Goal: Complete application form

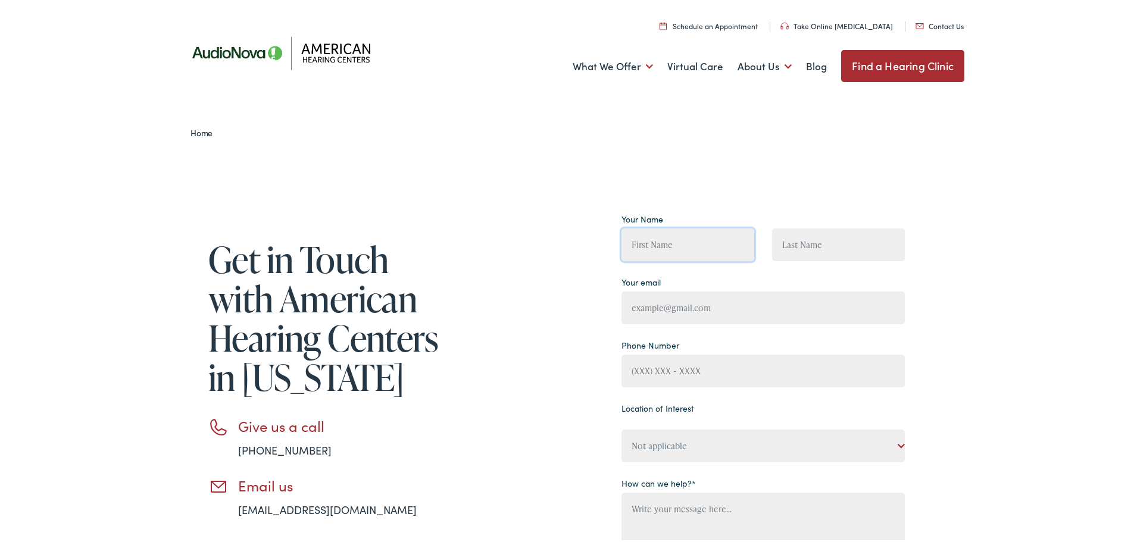
click at [655, 241] on input "Contact form" at bounding box center [687, 242] width 133 height 33
type input "J"
click at [997, 436] on div "Get in Touch with American Hearing Centers in [US_STATE] Give us a call [PHONE_…" at bounding box center [571, 453] width 1143 height 610
click at [670, 244] on input "Test" at bounding box center [687, 242] width 133 height 33
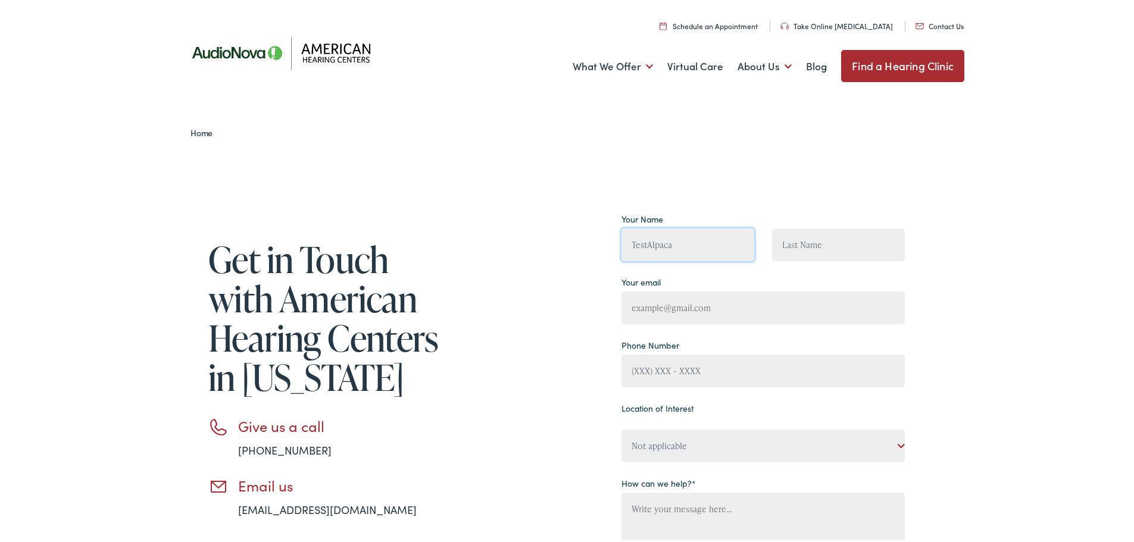
type input "TestAlpaca"
type input "TestLeadAl"
type input "[EMAIL_ADDRESS][DOMAIN_NAME]"
click at [706, 368] on input "Contact form" at bounding box center [762, 368] width 283 height 33
type input "[PHONE_NUMBER]"
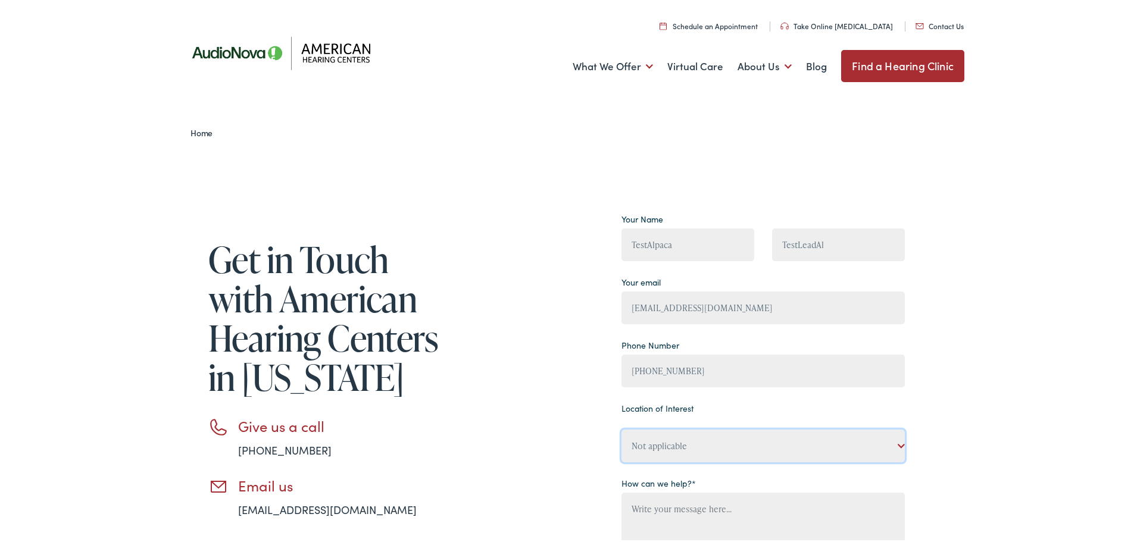
click at [673, 444] on select "Not applicable American Hearing Centers, [GEOGRAPHIC_DATA] American Hearing Cen…" at bounding box center [762, 443] width 283 height 33
select select "American Hearing Centers, [GEOGRAPHIC_DATA]"
click at [621, 427] on select "Not applicable American Hearing Centers, [GEOGRAPHIC_DATA] American Hearing Cen…" at bounding box center [762, 443] width 283 height 33
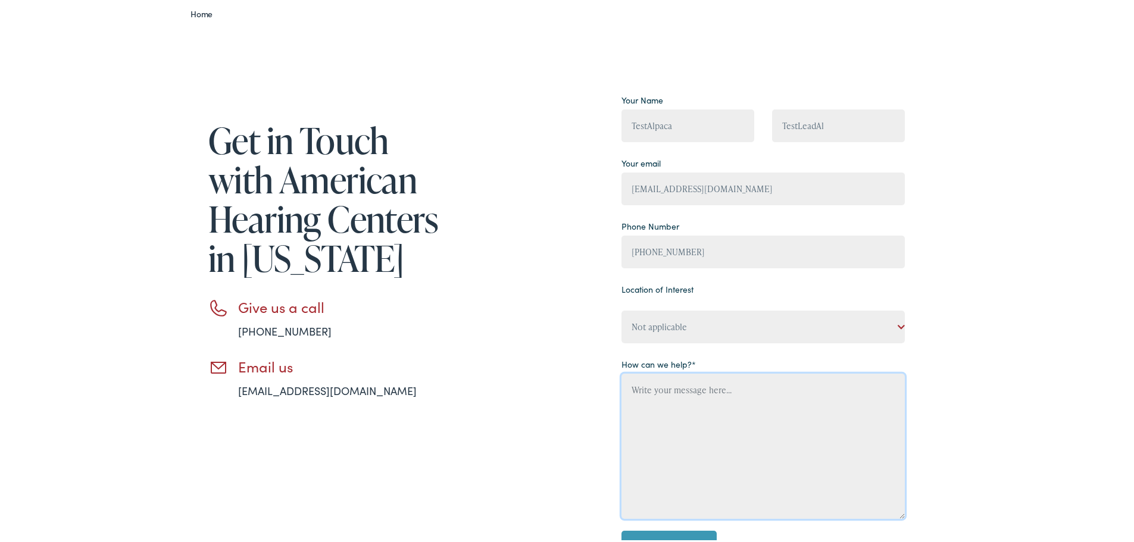
click at [679, 430] on textarea "Contact form" at bounding box center [762, 443] width 283 height 145
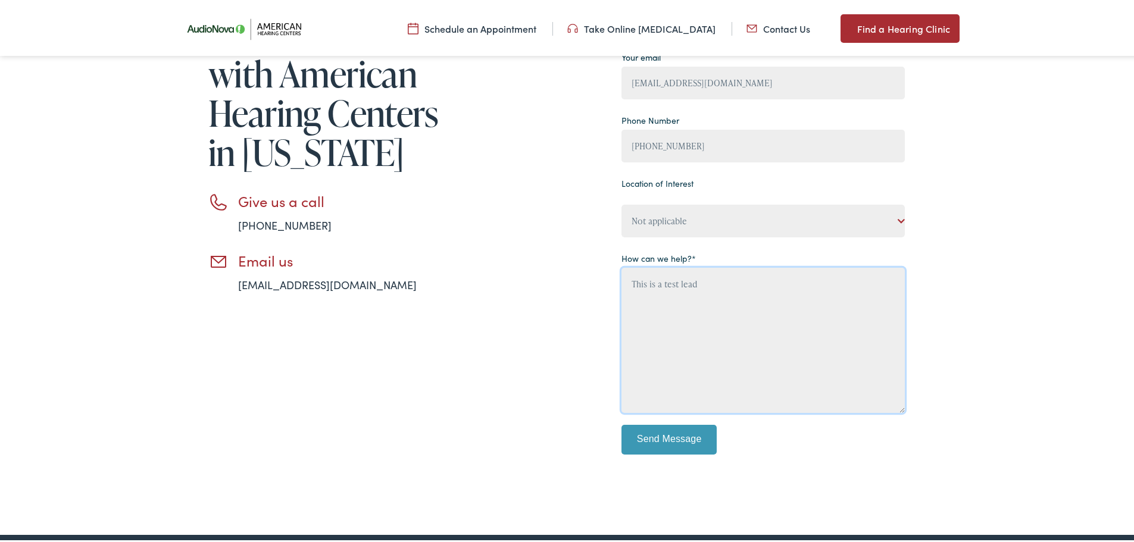
scroll to position [238, 0]
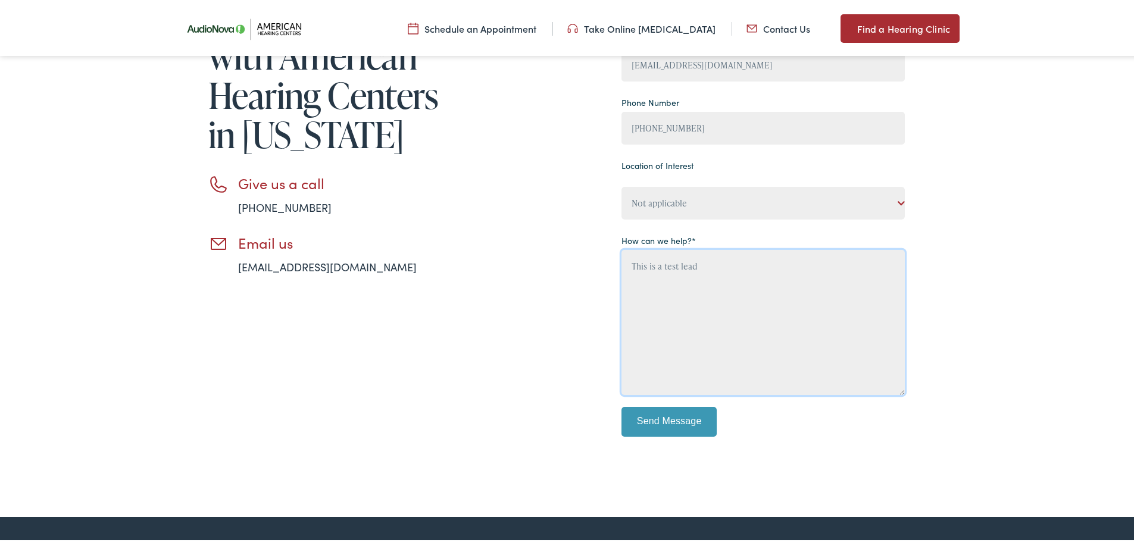
type textarea "This is a test lead"
click at [680, 421] on input "Send Message" at bounding box center [668, 420] width 95 height 30
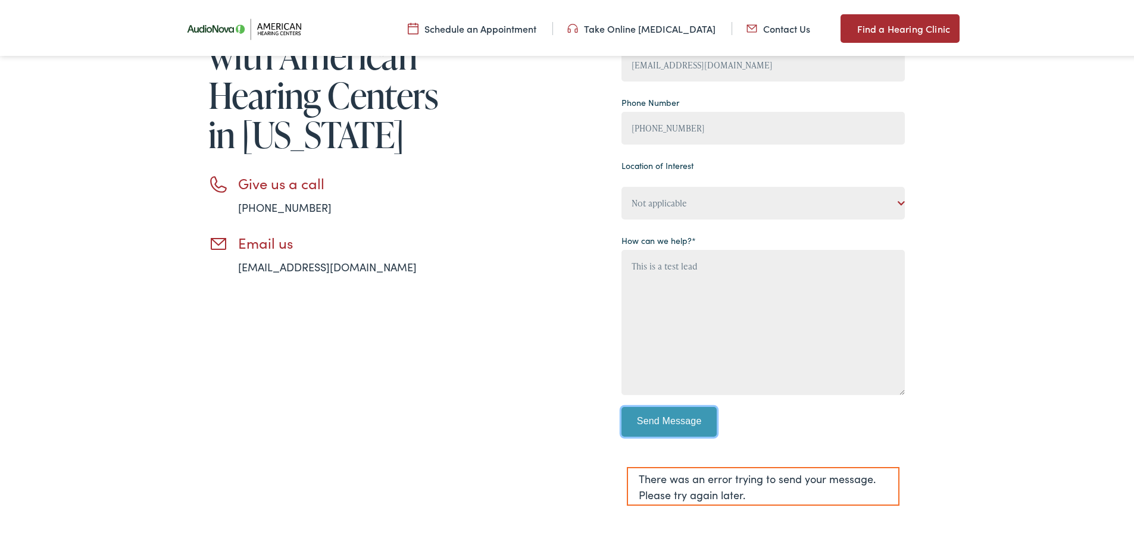
click at [676, 417] on input "Send Message" at bounding box center [668, 420] width 95 height 30
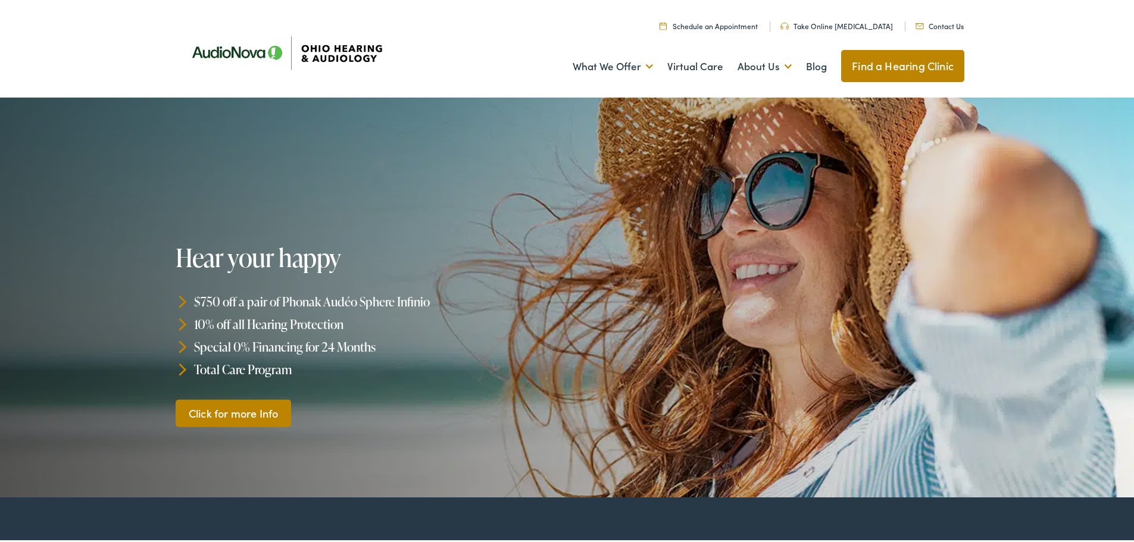
click at [951, 23] on link "Contact Us" at bounding box center [940, 23] width 48 height 10
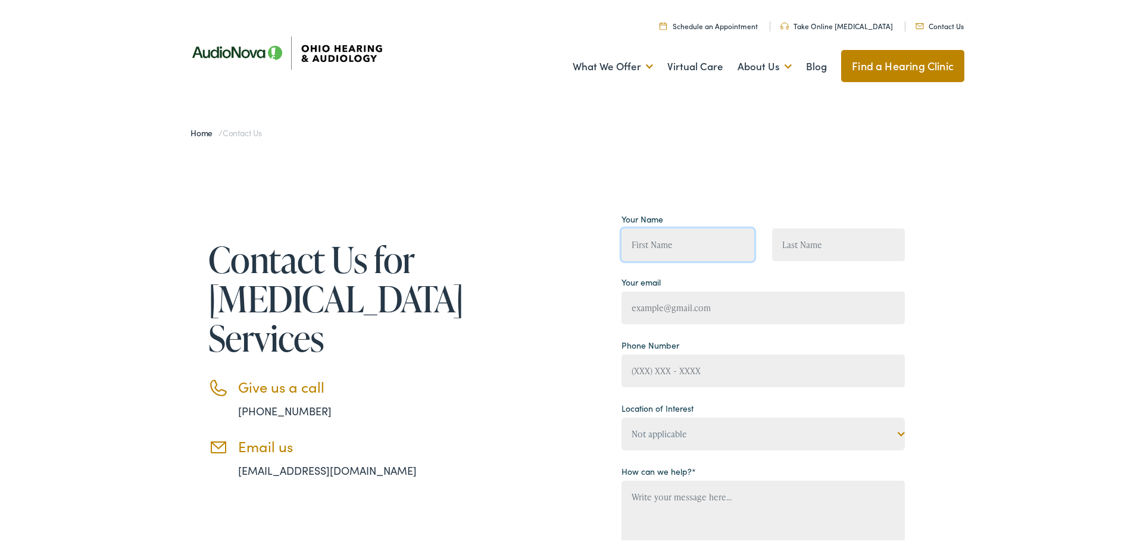
click at [660, 236] on input "Contact form" at bounding box center [687, 242] width 133 height 33
type input "TestAl"
type input "TestAlpacaLead"
type input "Testalpacalead82525@testemail.com"
type input "(331) 701-1700"
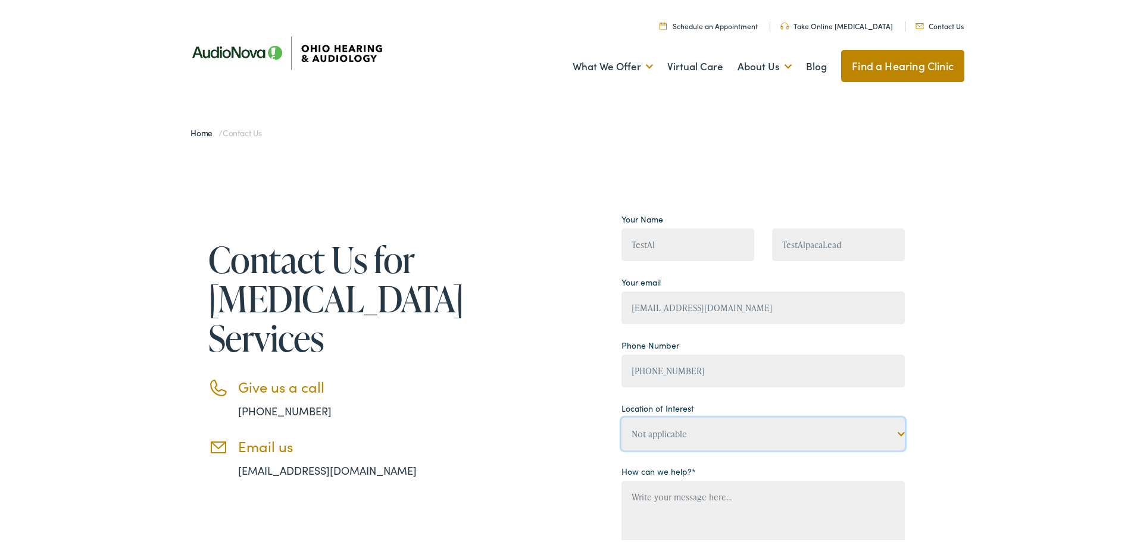
click at [669, 443] on select "Not applicable Ohio Hearing & Audiology, Amherst Ohio Hearing & Audiology, Ashl…" at bounding box center [762, 432] width 283 height 33
select select "Ohio Hearing & Audiology, London"
click at [621, 416] on select "Not applicable Ohio Hearing & Audiology, Amherst Ohio Hearing & Audiology, Ashl…" at bounding box center [762, 432] width 283 height 33
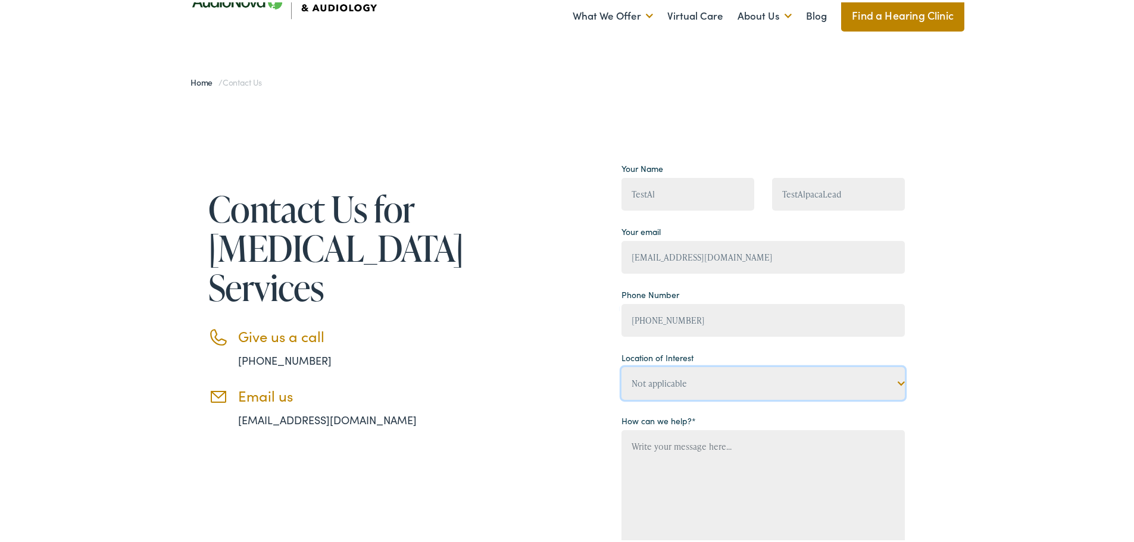
scroll to position [119, 0]
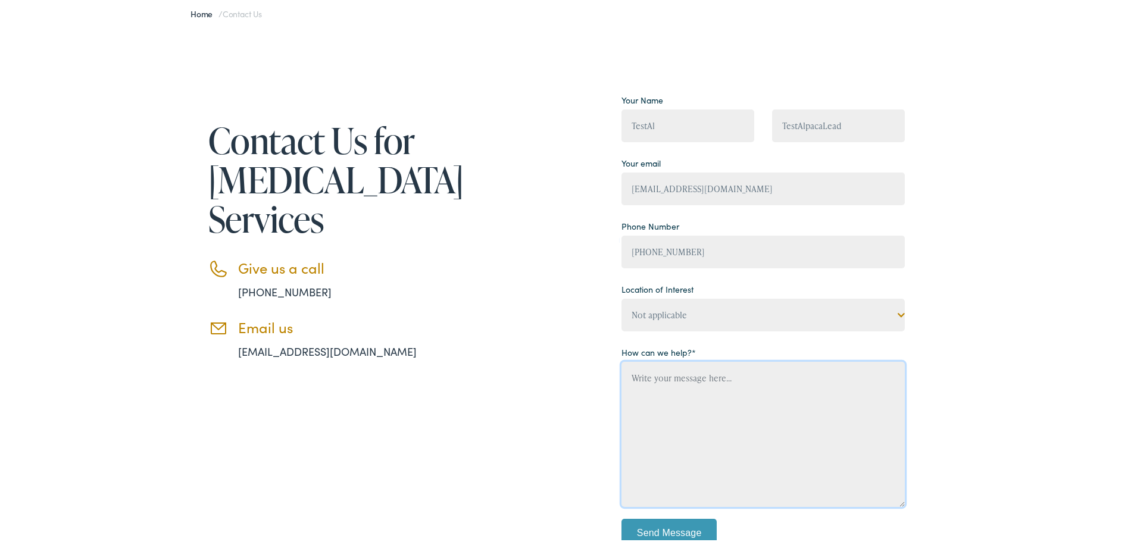
click at [683, 389] on textarea "Contact form" at bounding box center [762, 432] width 283 height 145
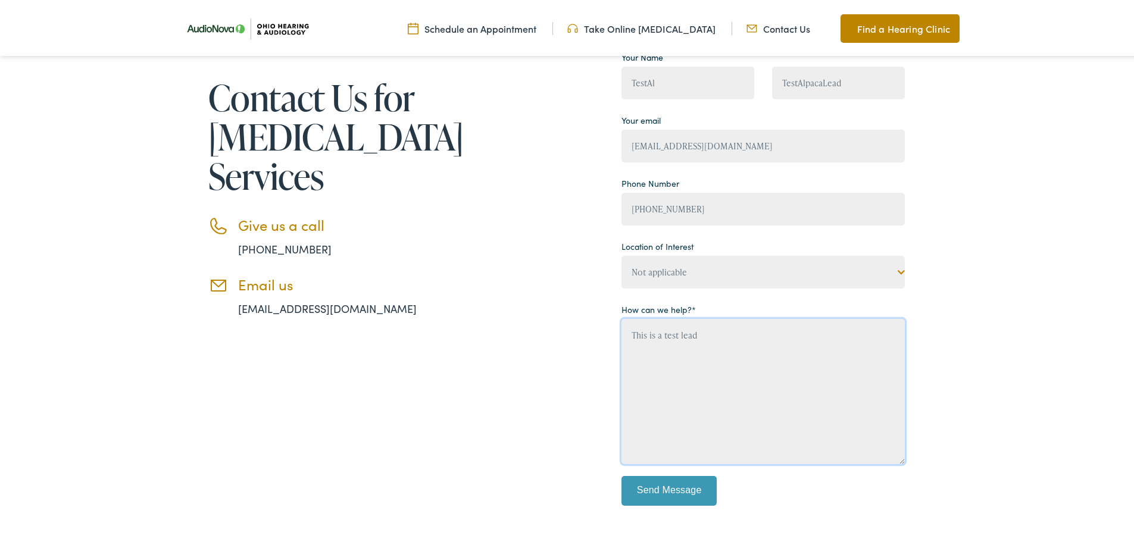
scroll to position [179, 0]
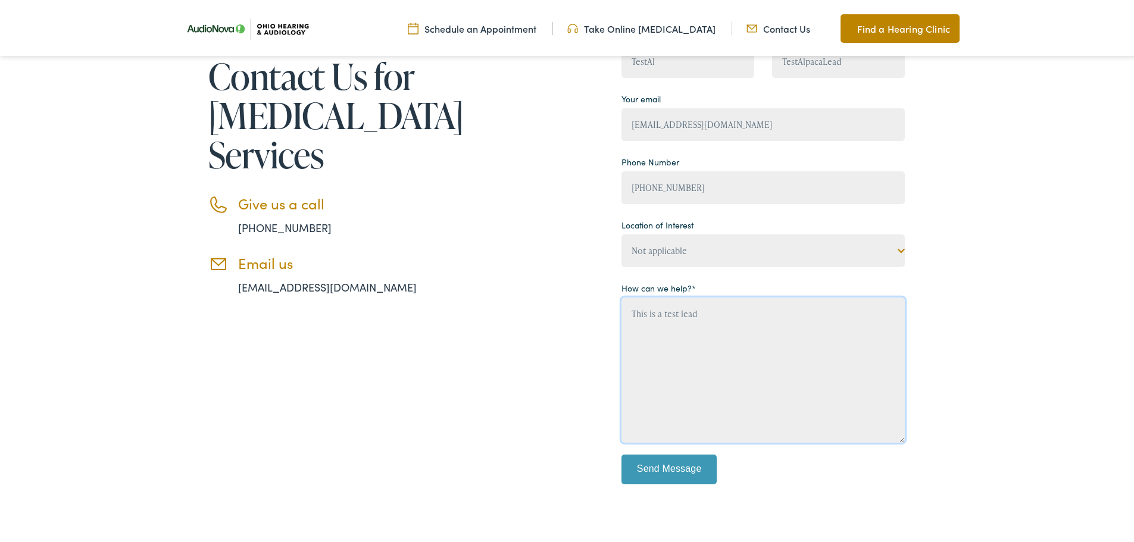
type textarea "This is a test lead"
click at [650, 471] on input "Send Message" at bounding box center [668, 467] width 95 height 30
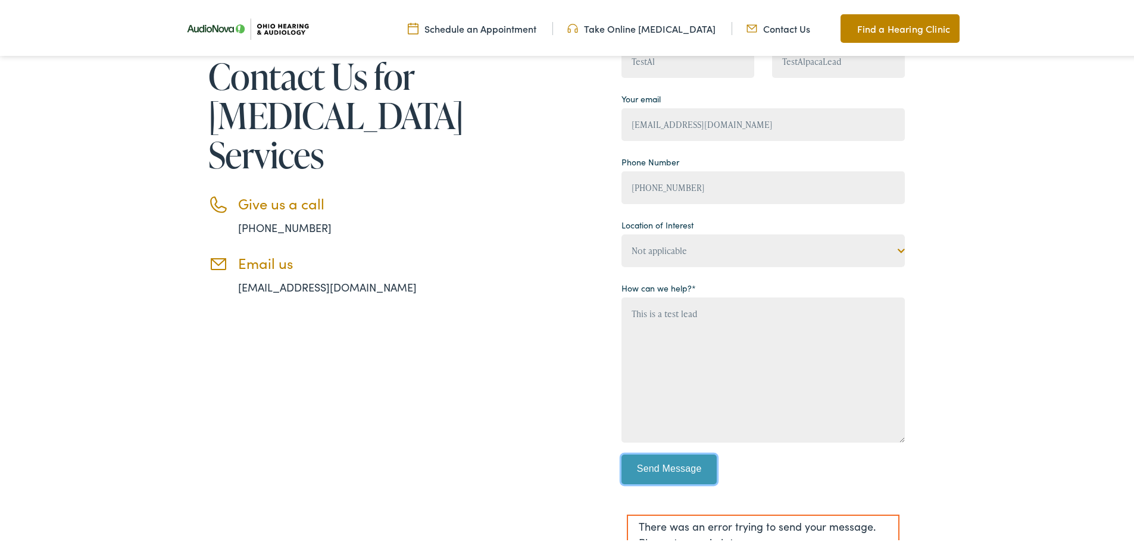
scroll to position [238, 0]
